Goal: Task Accomplishment & Management: Manage account settings

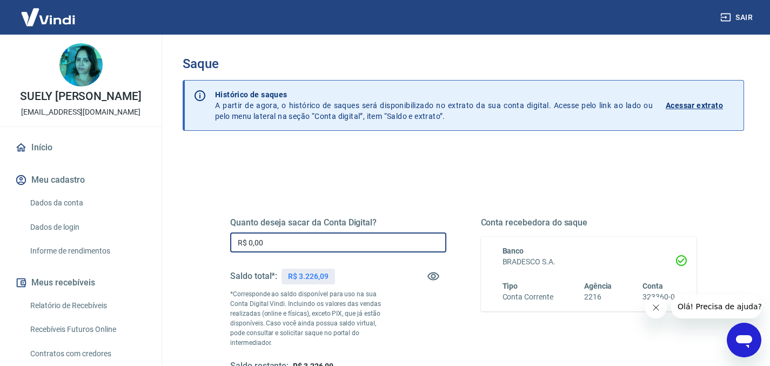
click at [268, 241] on input "R$ 0,00" at bounding box center [338, 242] width 216 height 20
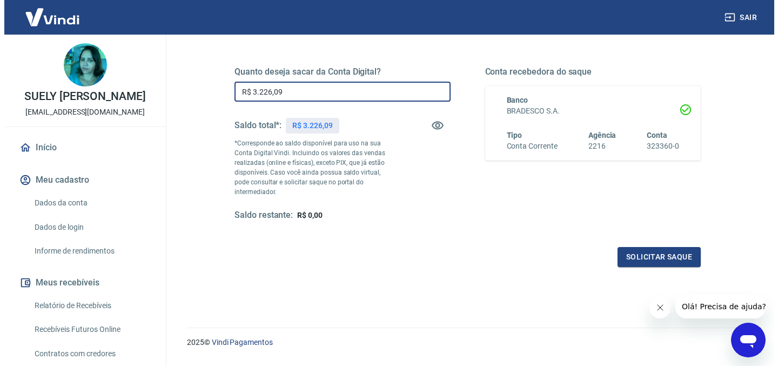
scroll to position [154, 0]
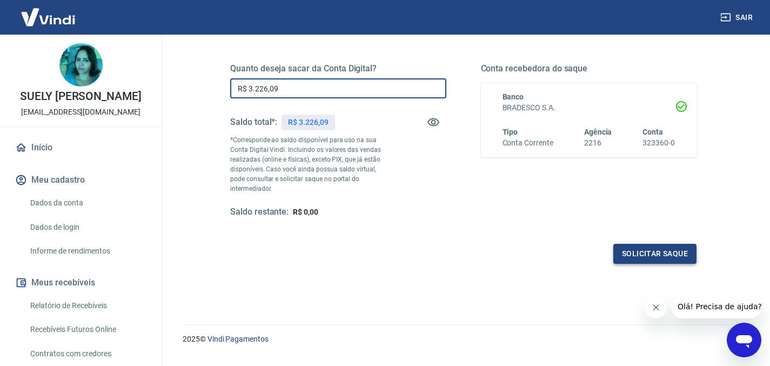
type input "R$ 3.226,09"
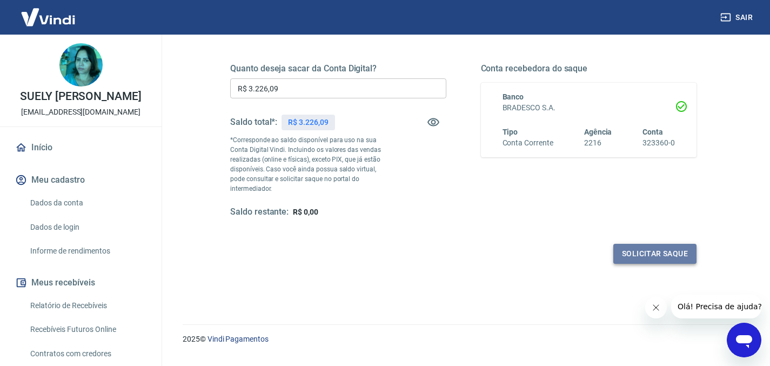
click at [645, 246] on button "Solicitar saque" at bounding box center [654, 254] width 83 height 20
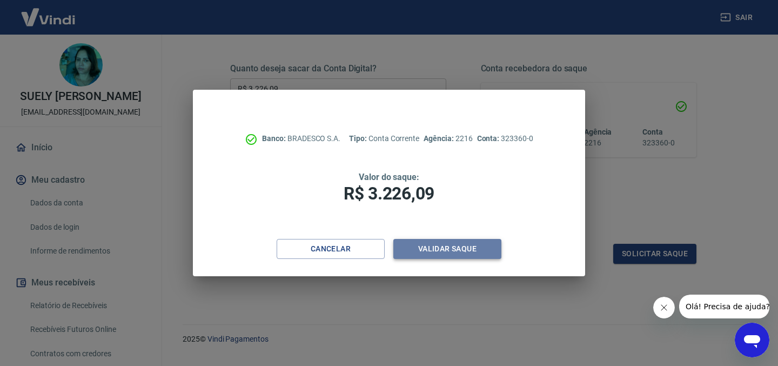
click at [444, 248] on button "Validar saque" at bounding box center [447, 249] width 108 height 20
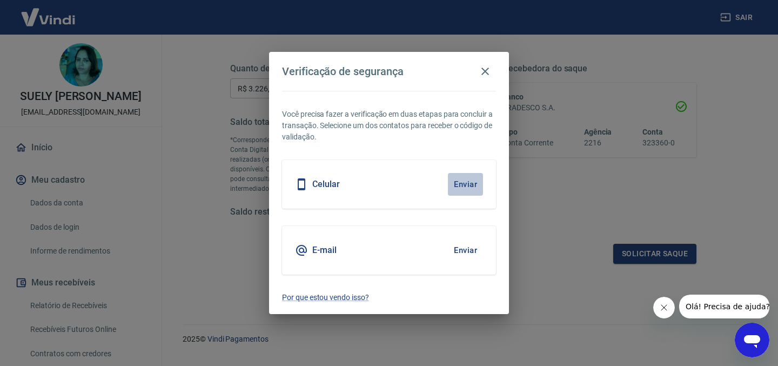
click at [467, 184] on button "Enviar" at bounding box center [465, 184] width 35 height 23
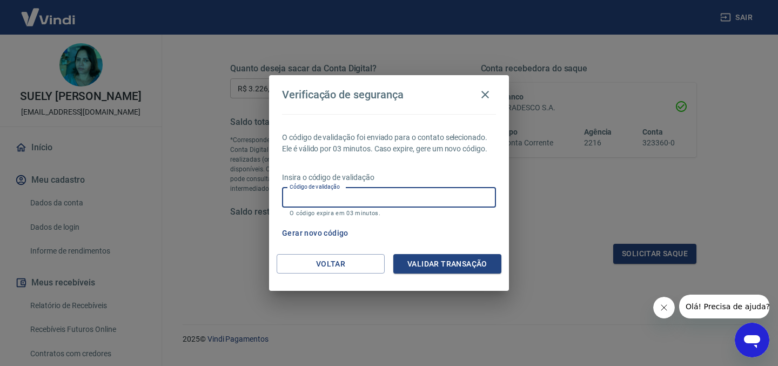
click at [363, 198] on input "Código de validação" at bounding box center [389, 198] width 214 height 20
type input "669706"
click at [424, 259] on button "Validar transação" at bounding box center [447, 264] width 108 height 20
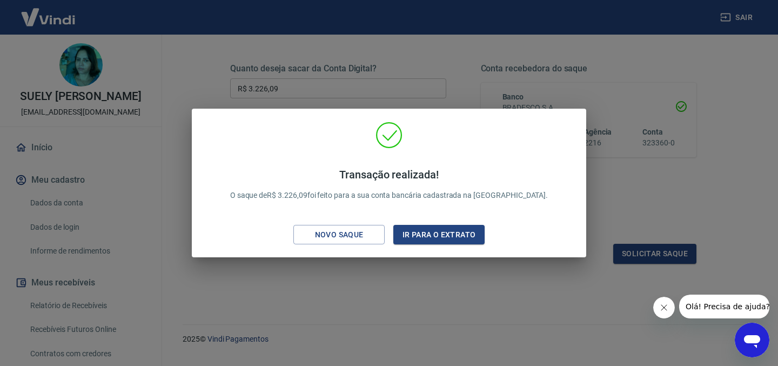
click at [703, 78] on div "Transação realizada! O saque de R$ 3.226,09 foi feito para a sua conta bancária…" at bounding box center [389, 183] width 778 height 366
